Goal: Navigation & Orientation: Understand site structure

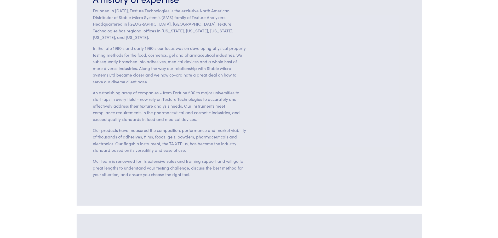
scroll to position [136, 0]
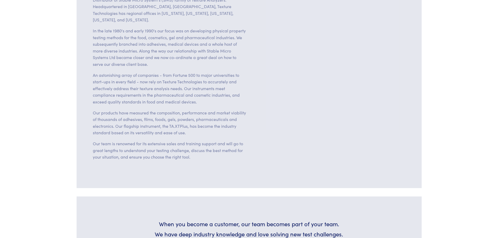
click at [207, 155] on div "A history of expertise Founded in 1988, Texture Technologies is the exclusive N…" at bounding box center [169, 70] width 159 height 190
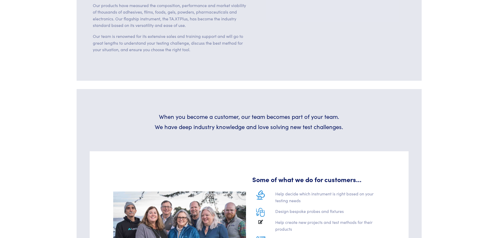
scroll to position [35, 0]
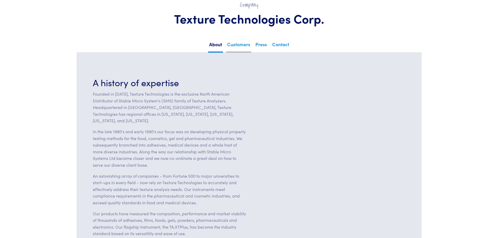
click at [238, 48] on link "Customers" at bounding box center [238, 46] width 25 height 13
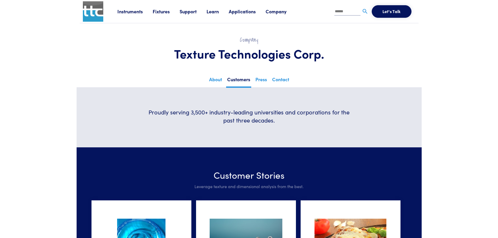
click at [191, 11] on link "Support" at bounding box center [193, 11] width 27 height 7
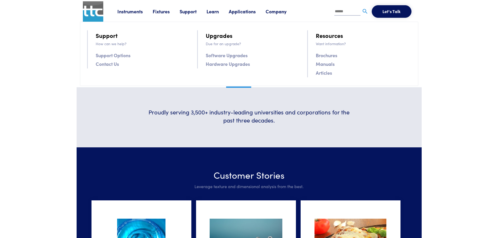
click at [217, 13] on link "Learn" at bounding box center [218, 11] width 22 height 7
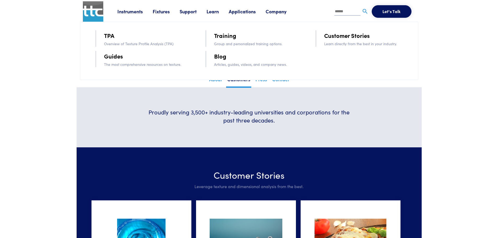
click at [239, 14] on link "Applications" at bounding box center [247, 11] width 37 height 7
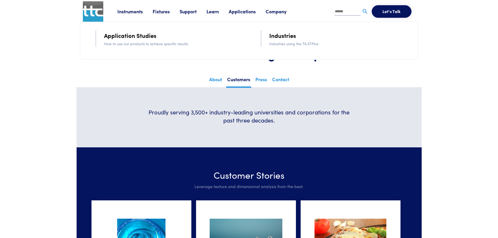
click at [272, 14] on link "Company" at bounding box center [281, 11] width 31 height 7
